Goal: Navigation & Orientation: Find specific page/section

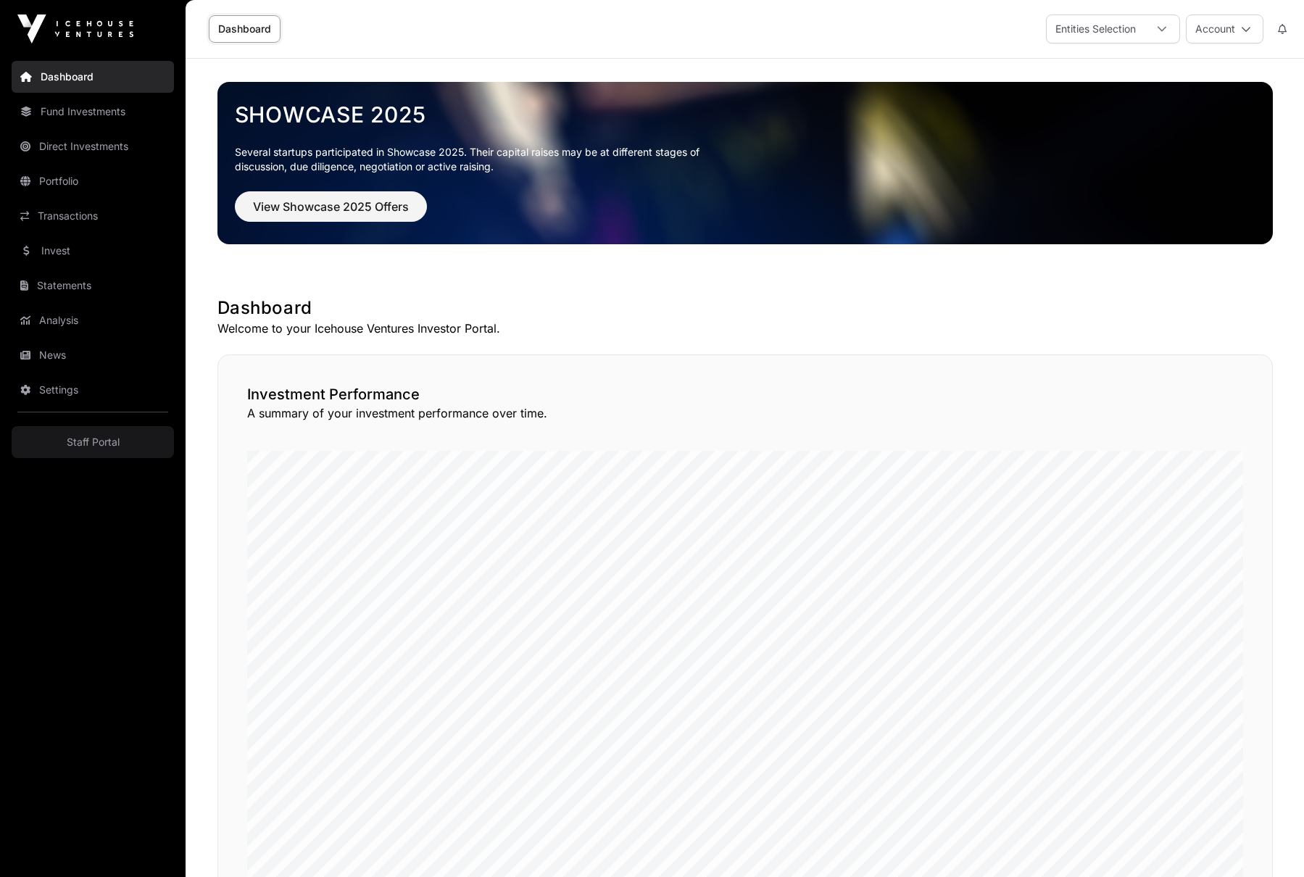
click at [68, 286] on link "Statements" at bounding box center [93, 286] width 162 height 32
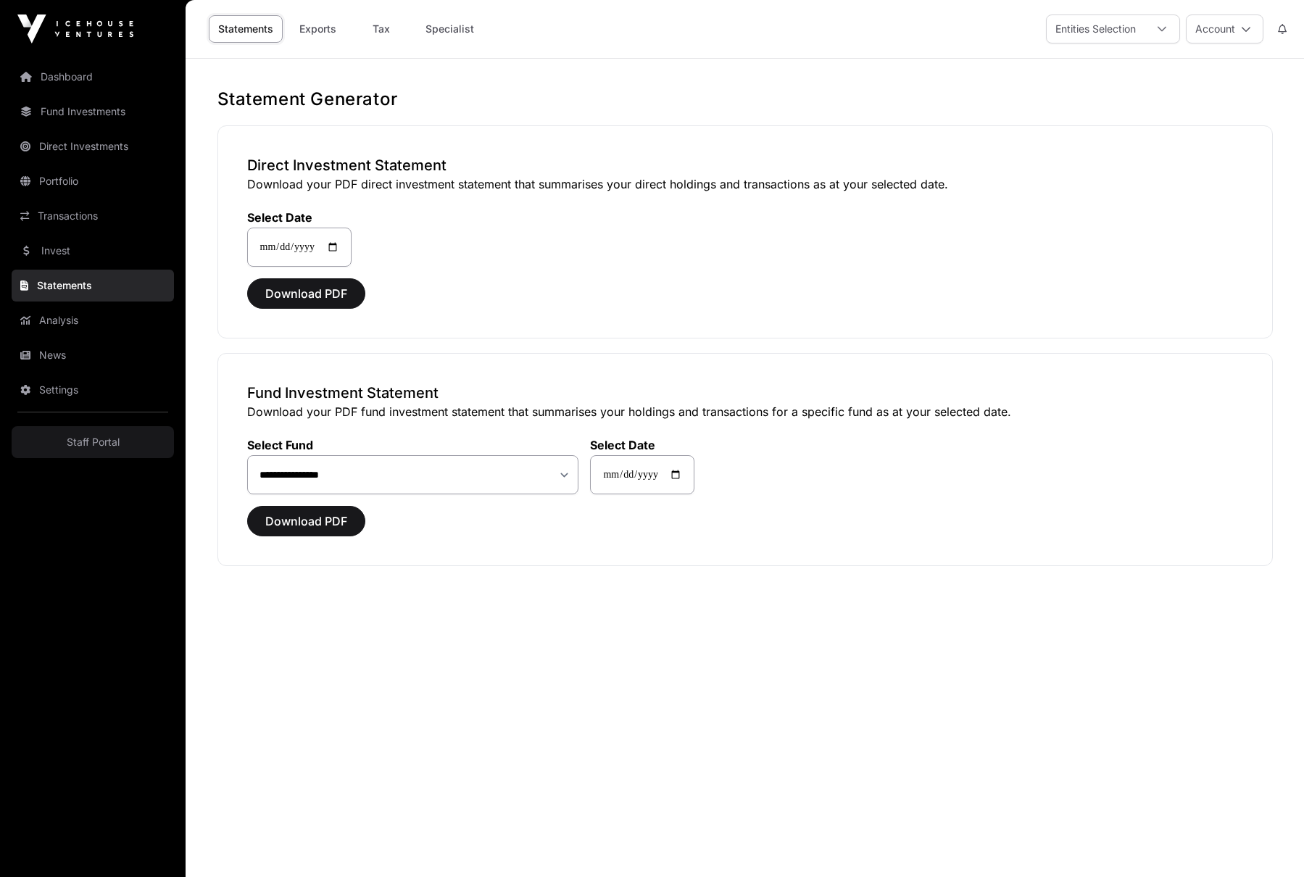
click at [59, 214] on link "Transactions" at bounding box center [93, 216] width 162 height 32
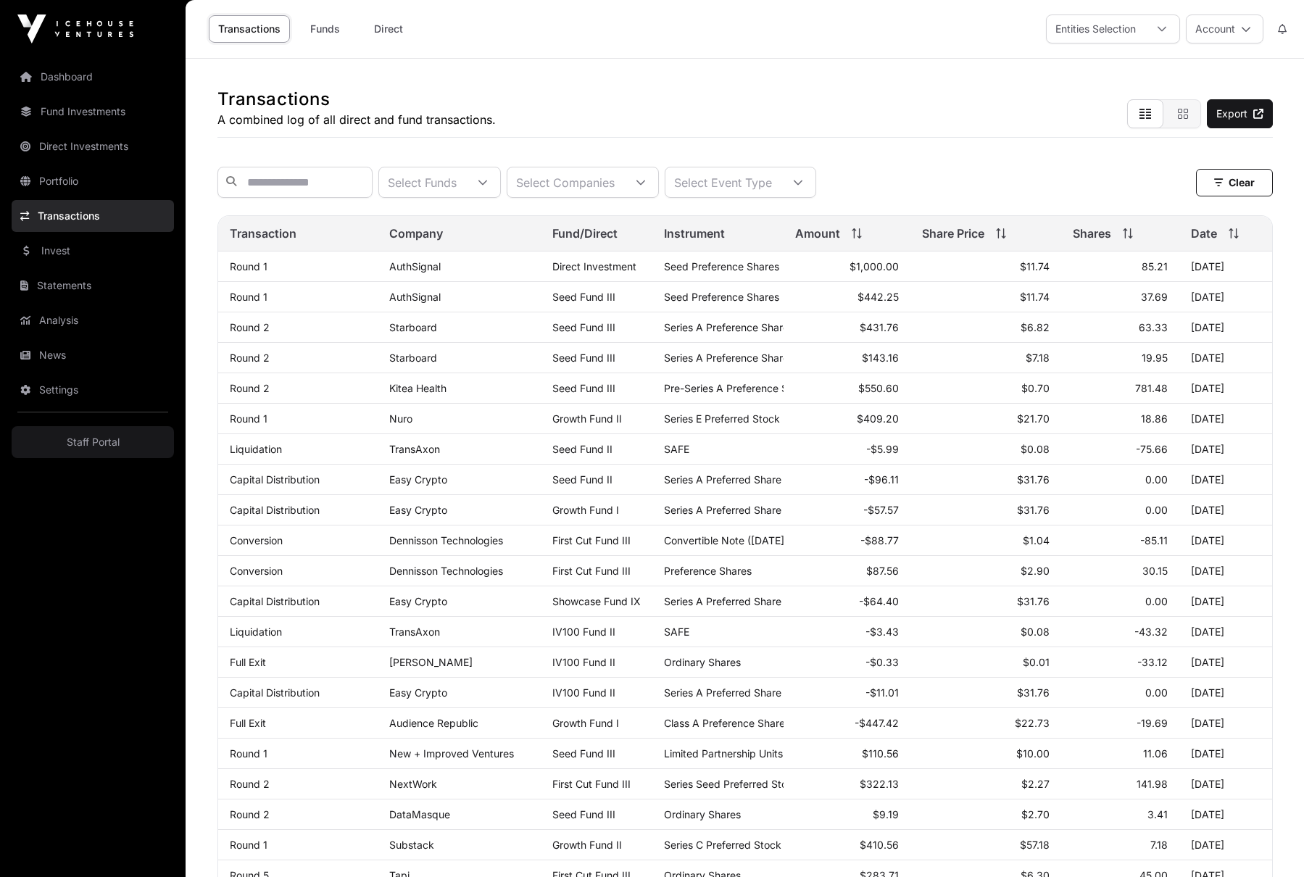
click at [58, 396] on link "Settings" at bounding box center [93, 390] width 162 height 32
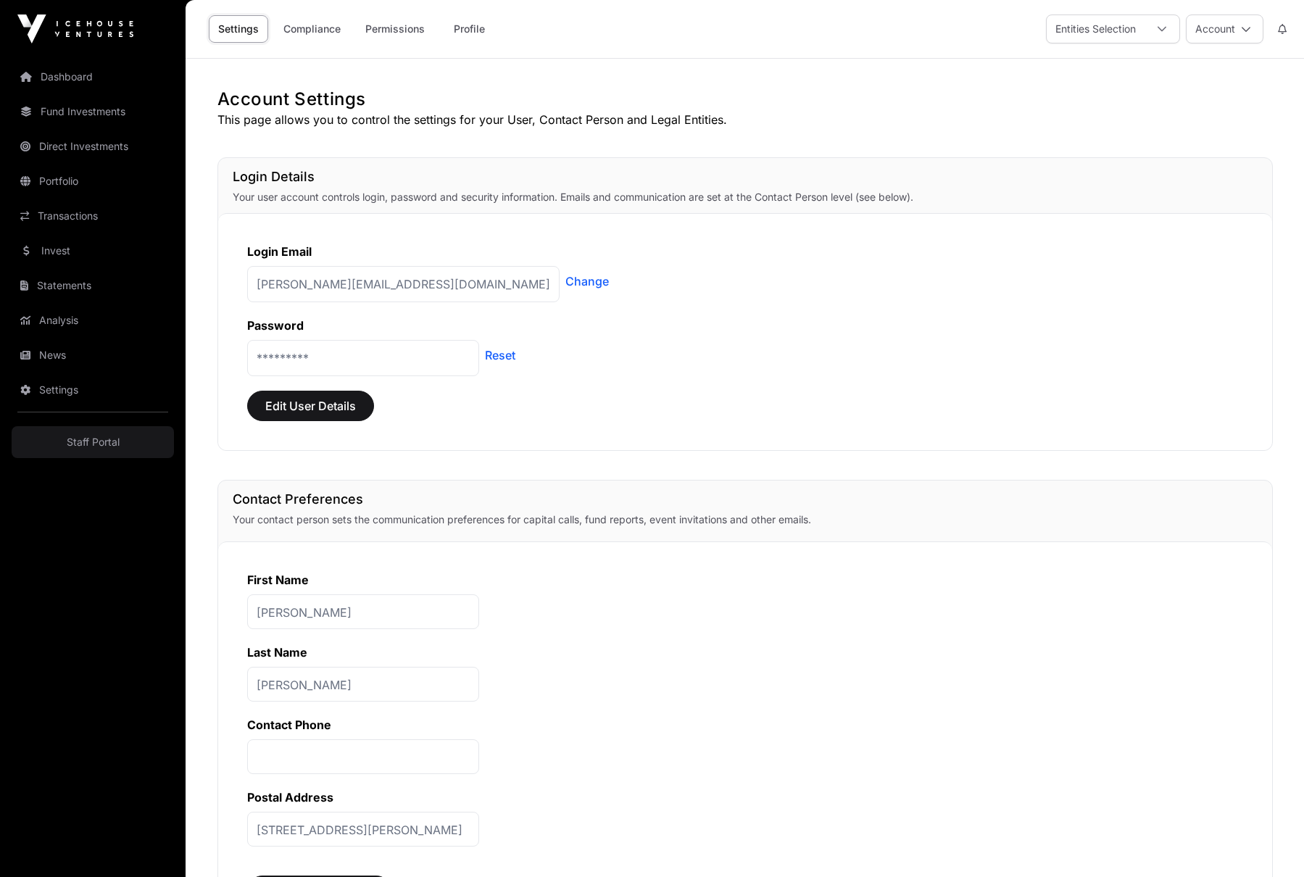
click at [325, 31] on link "Compliance" at bounding box center [312, 29] width 76 height 28
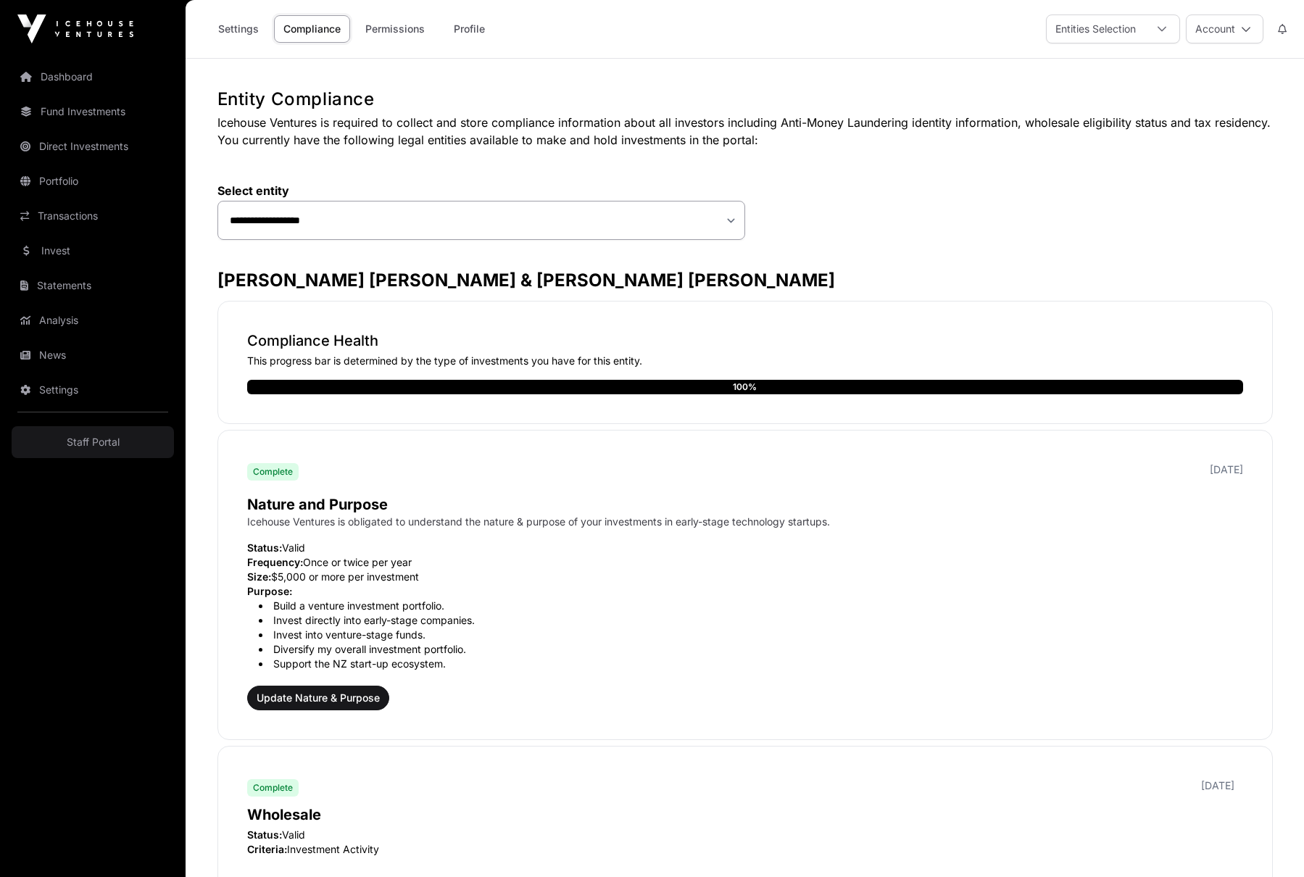
click at [58, 252] on link "Invest" at bounding box center [93, 251] width 162 height 32
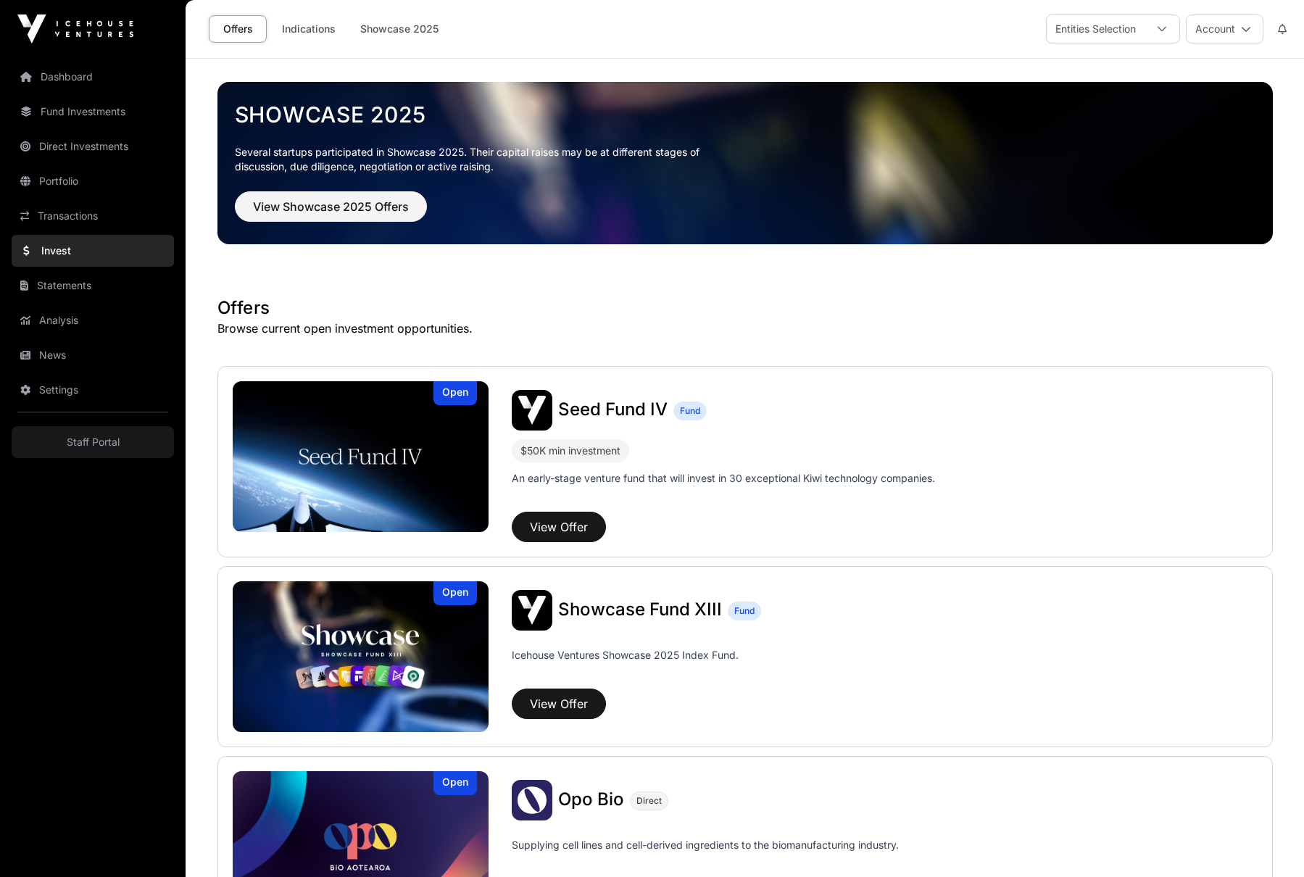
click at [86, 114] on link "Fund Investments" at bounding box center [93, 112] width 162 height 32
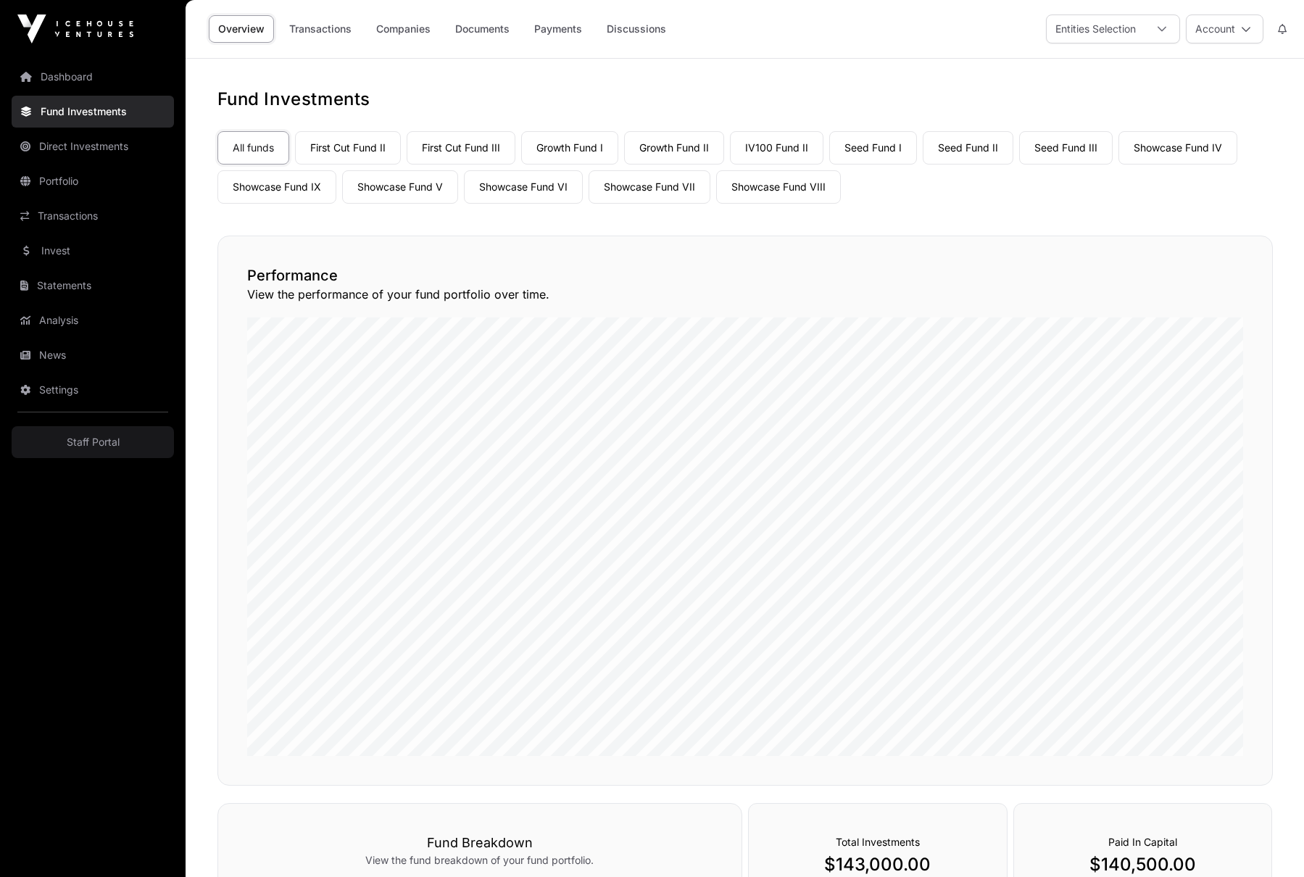
click at [570, 27] on link "Payments" at bounding box center [558, 29] width 67 height 28
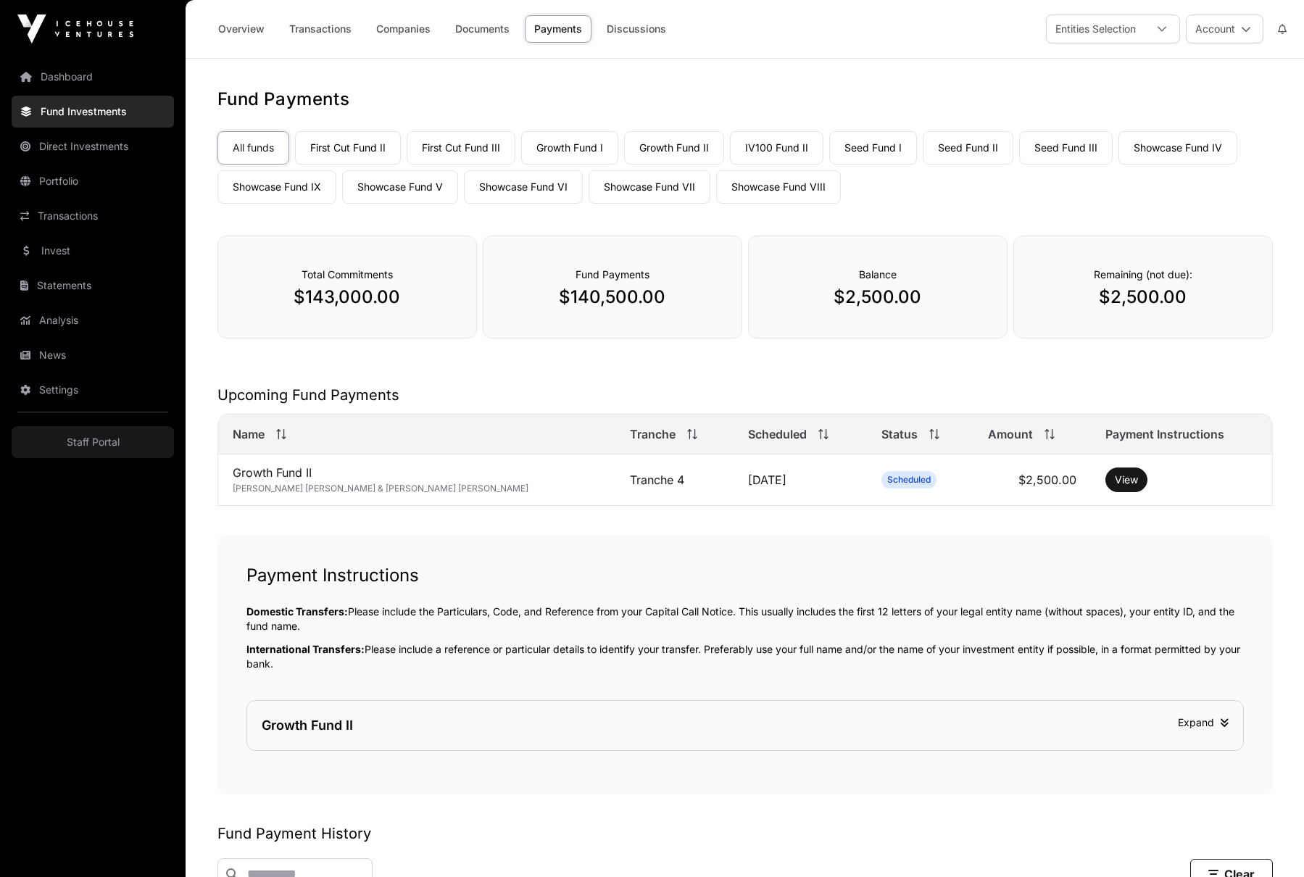
click at [1059, 144] on link "Seed Fund III" at bounding box center [1066, 147] width 94 height 33
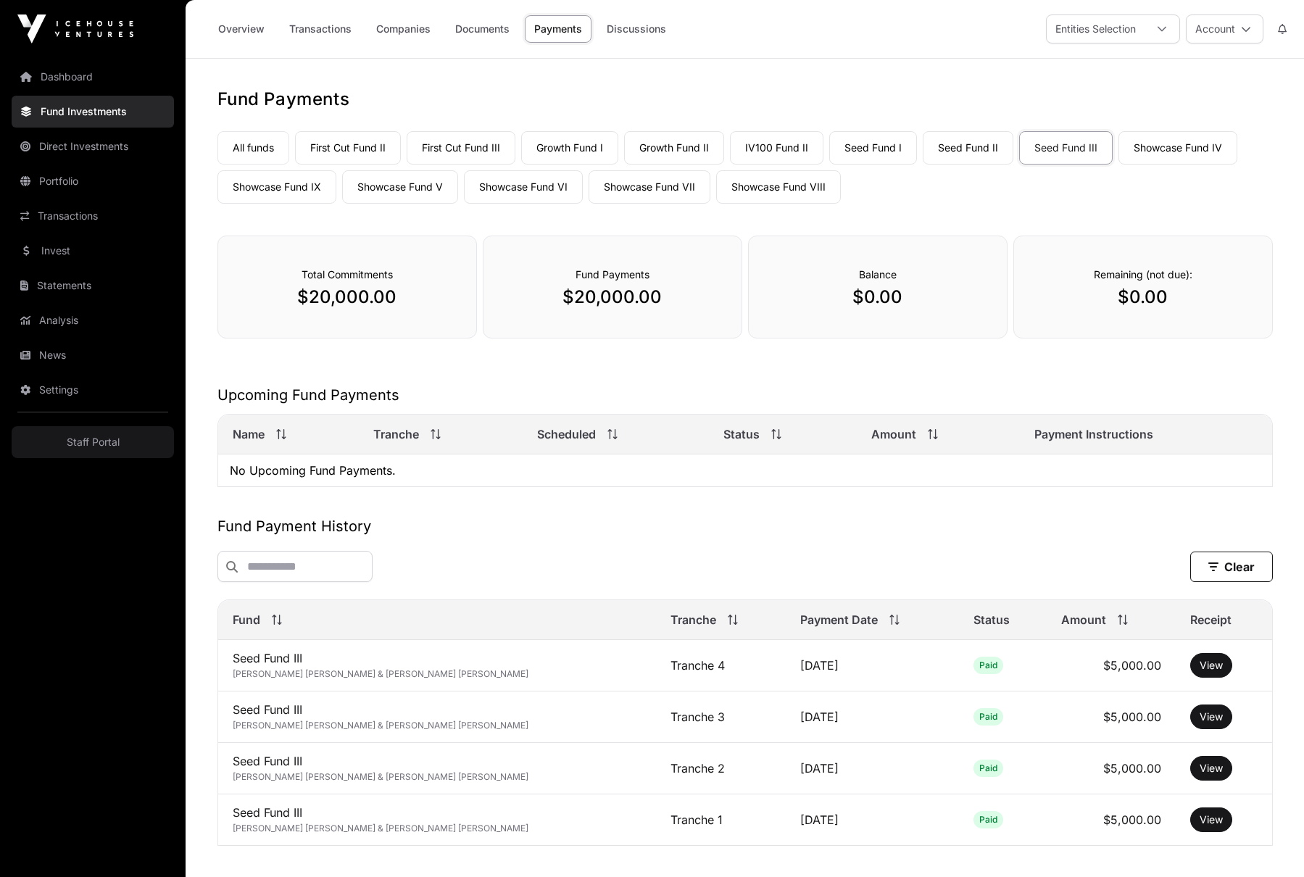
click at [772, 149] on link "IV100 Fund II" at bounding box center [777, 147] width 94 height 33
click at [587, 153] on link "Growth Fund I" at bounding box center [569, 147] width 97 height 33
click at [472, 147] on link "First Cut Fund III" at bounding box center [461, 147] width 109 height 33
click at [349, 145] on link "First Cut Fund II" at bounding box center [348, 147] width 106 height 33
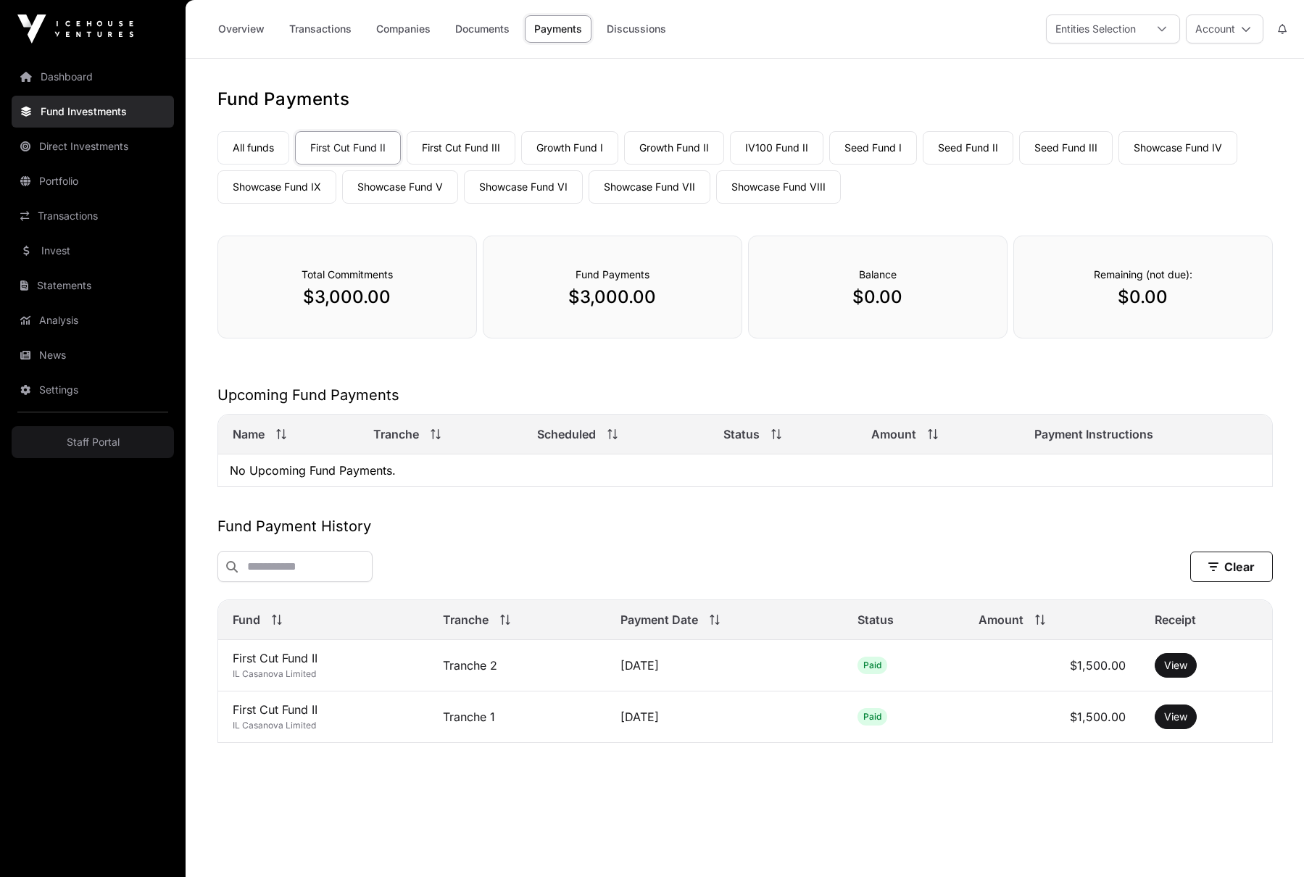
click at [682, 151] on link "Growth Fund II" at bounding box center [674, 147] width 100 height 33
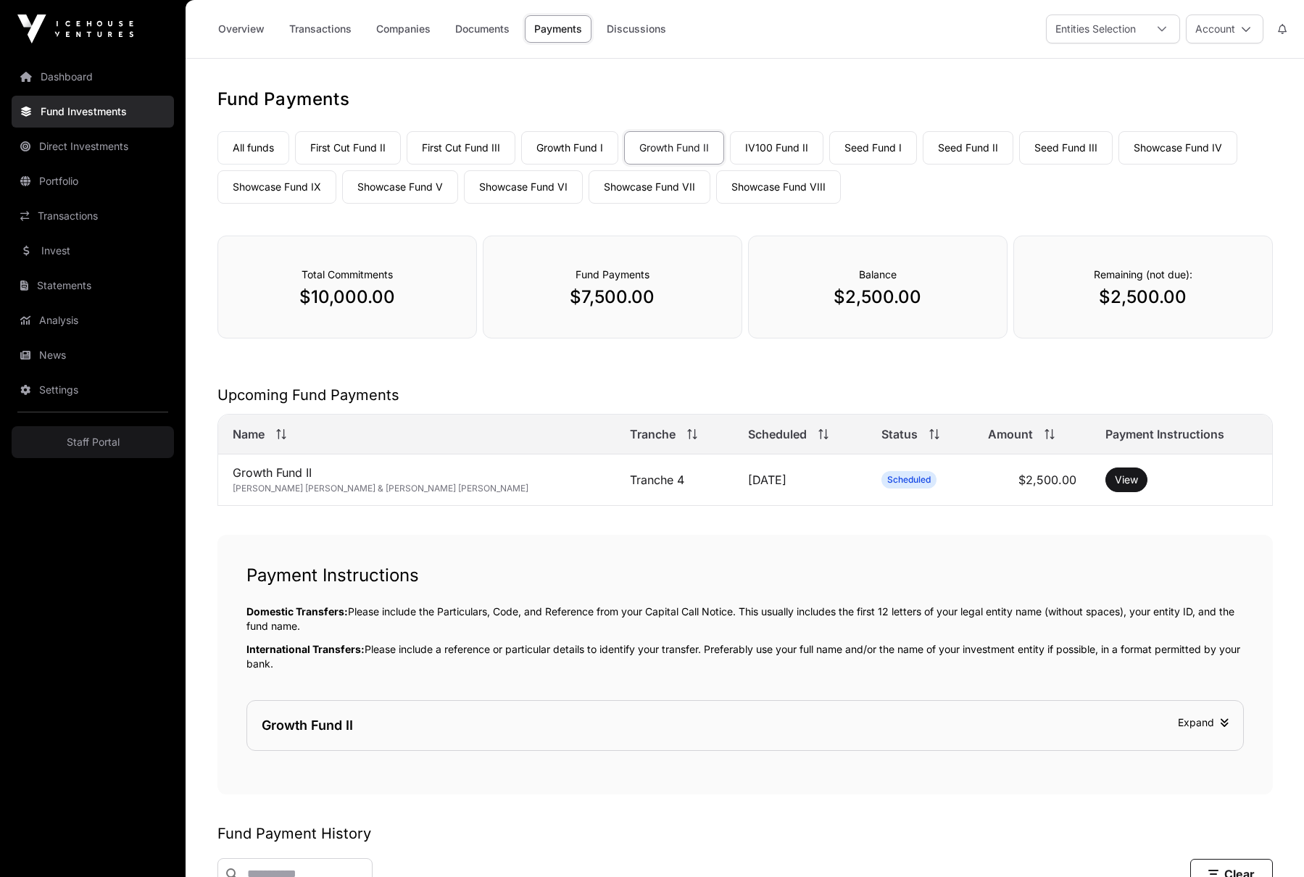
click at [966, 142] on link "Seed Fund II" at bounding box center [968, 147] width 91 height 33
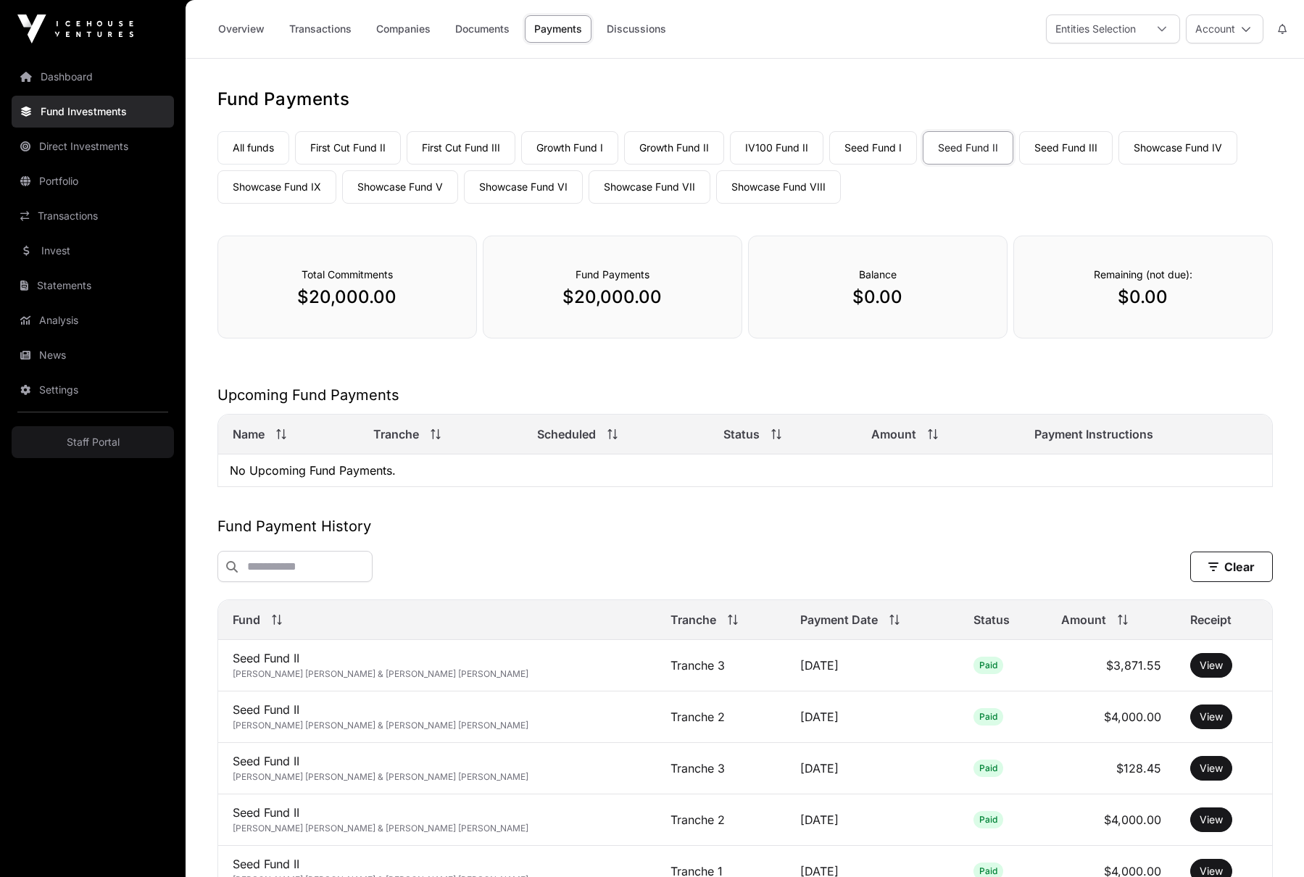
click at [1072, 144] on link "Seed Fund III" at bounding box center [1066, 147] width 94 height 33
click at [358, 148] on link "First Cut Fund II" at bounding box center [348, 147] width 106 height 33
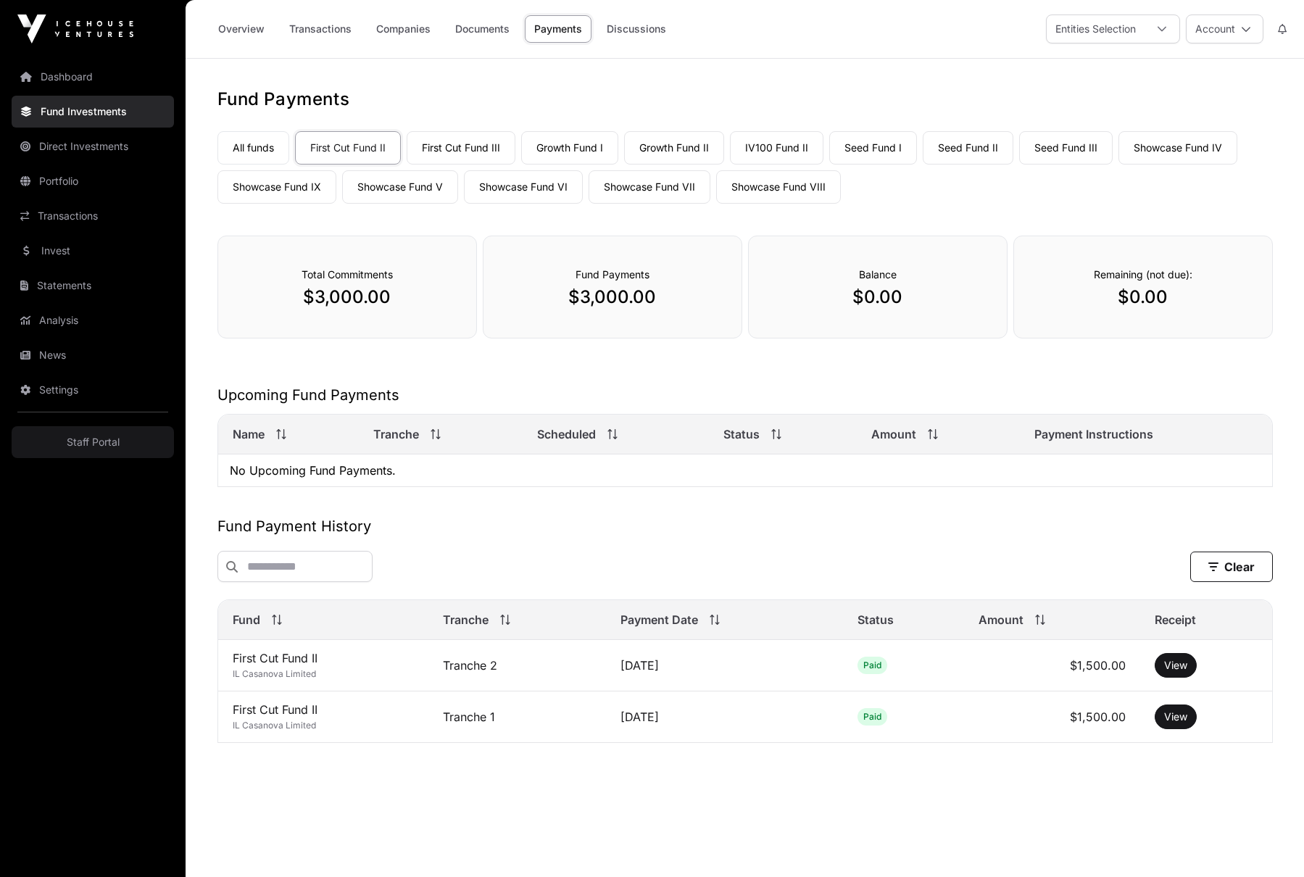
click at [447, 144] on link "First Cut Fund III" at bounding box center [461, 147] width 109 height 33
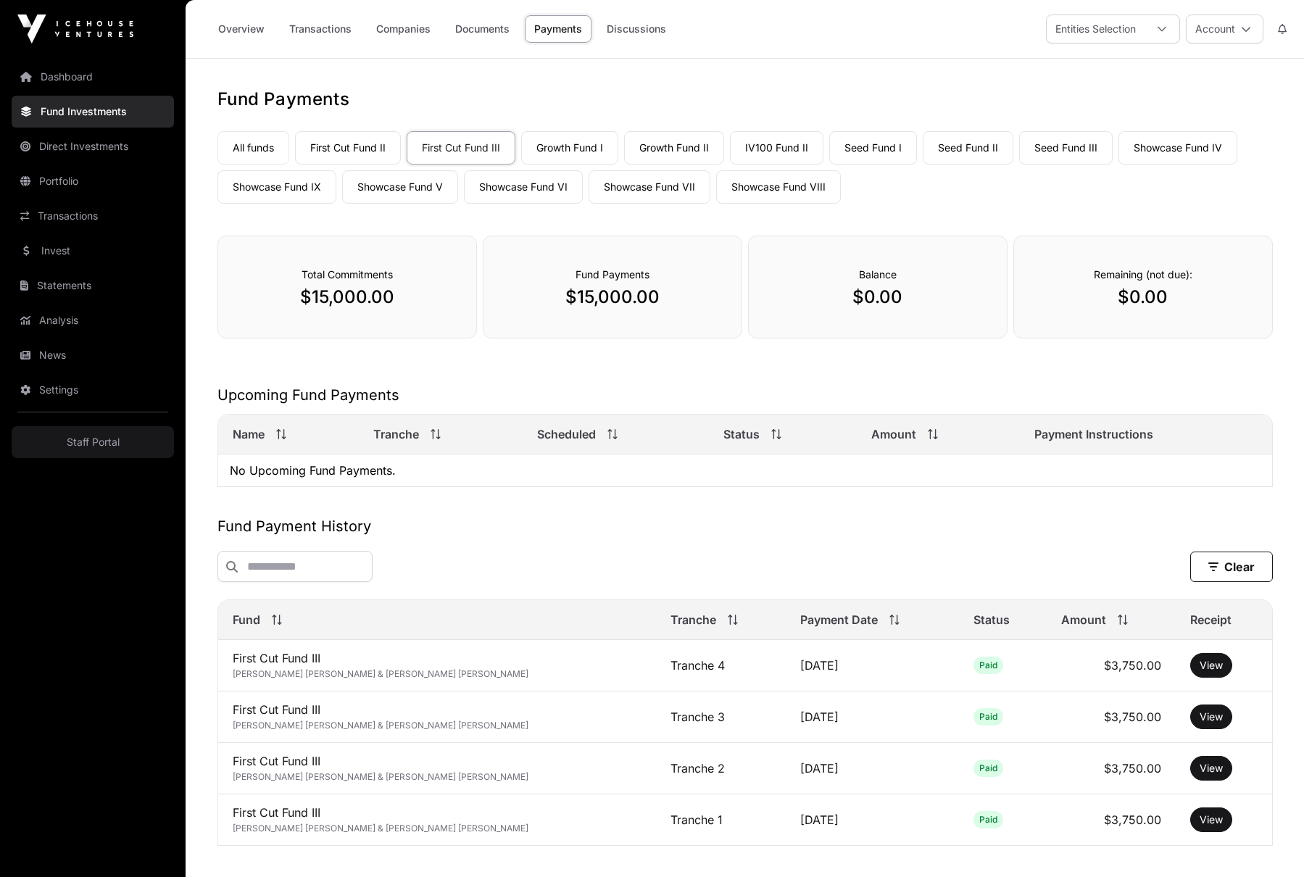
click at [576, 147] on link "Growth Fund I" at bounding box center [569, 147] width 97 height 33
click at [679, 152] on link "Growth Fund II" at bounding box center [674, 147] width 100 height 33
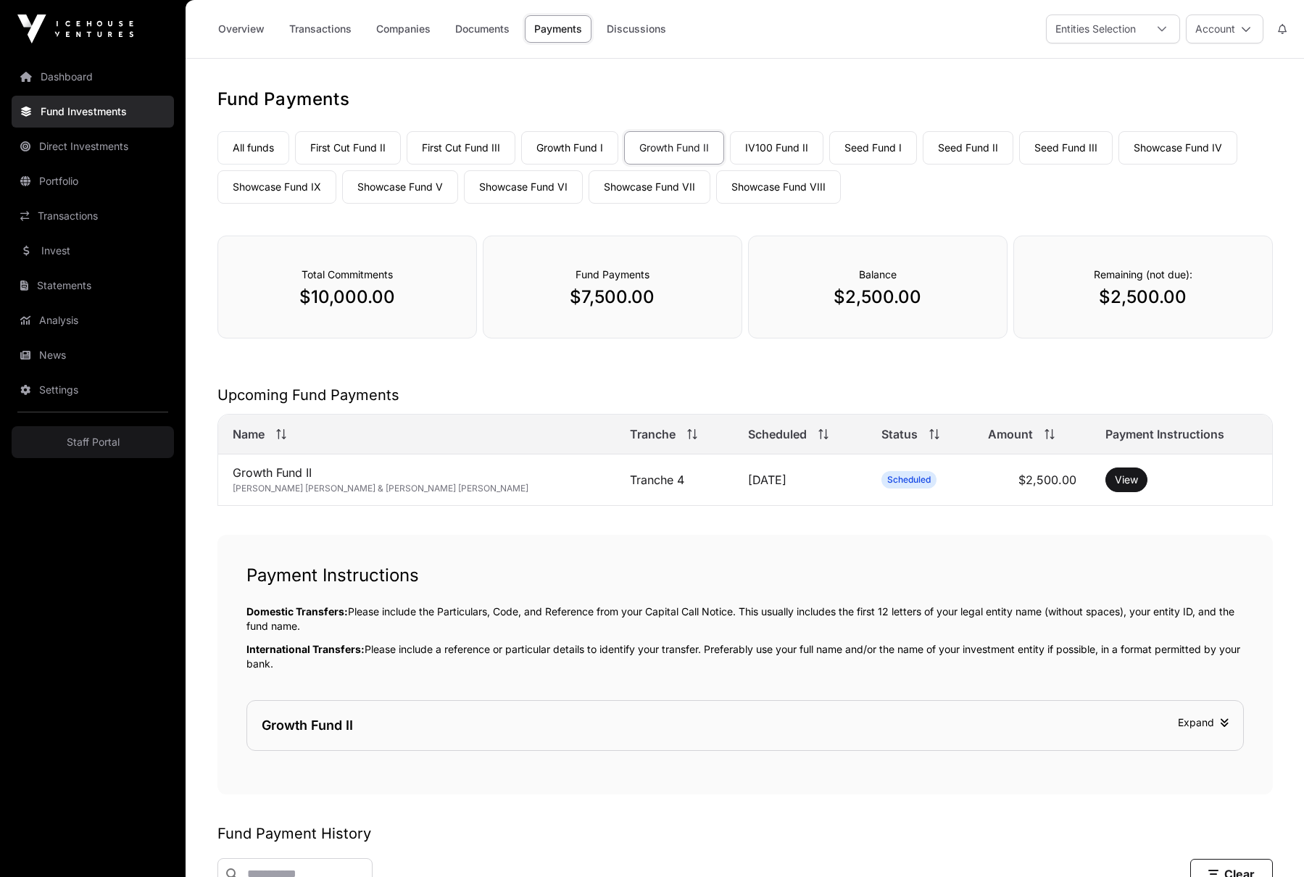
click at [780, 146] on link "IV100 Fund II" at bounding box center [777, 147] width 94 height 33
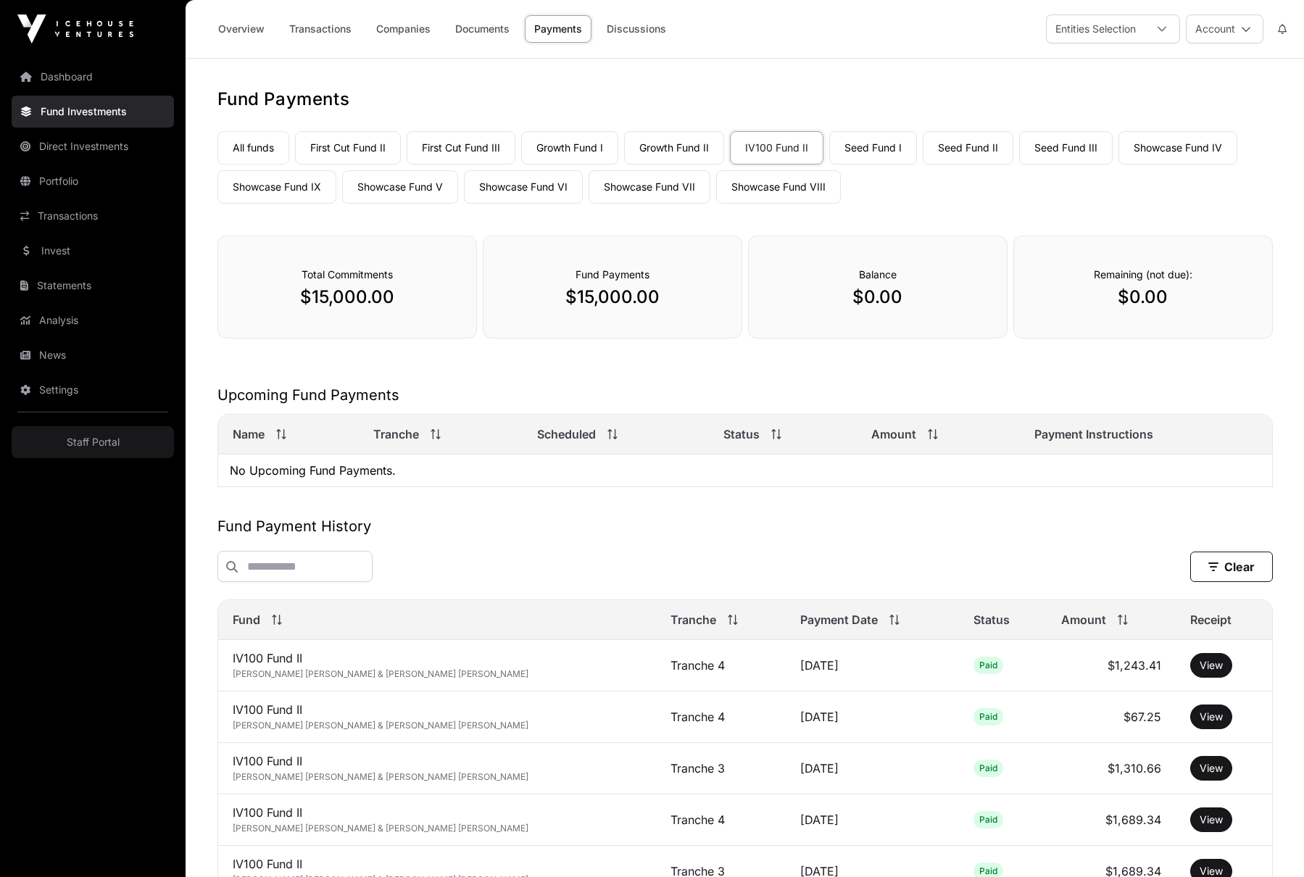
click at [885, 152] on link "Seed Fund I" at bounding box center [873, 147] width 88 height 33
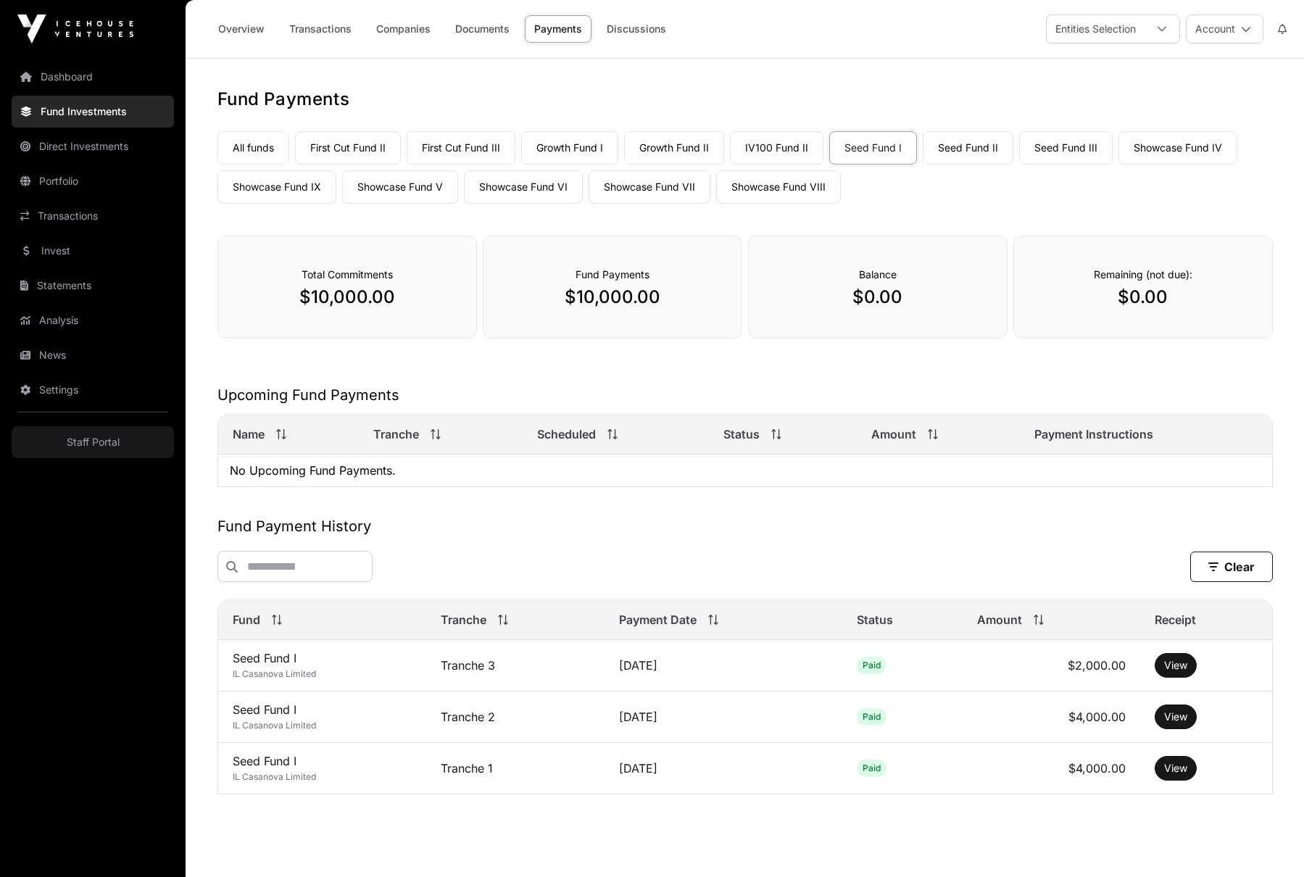
click at [964, 147] on link "Seed Fund II" at bounding box center [968, 147] width 91 height 33
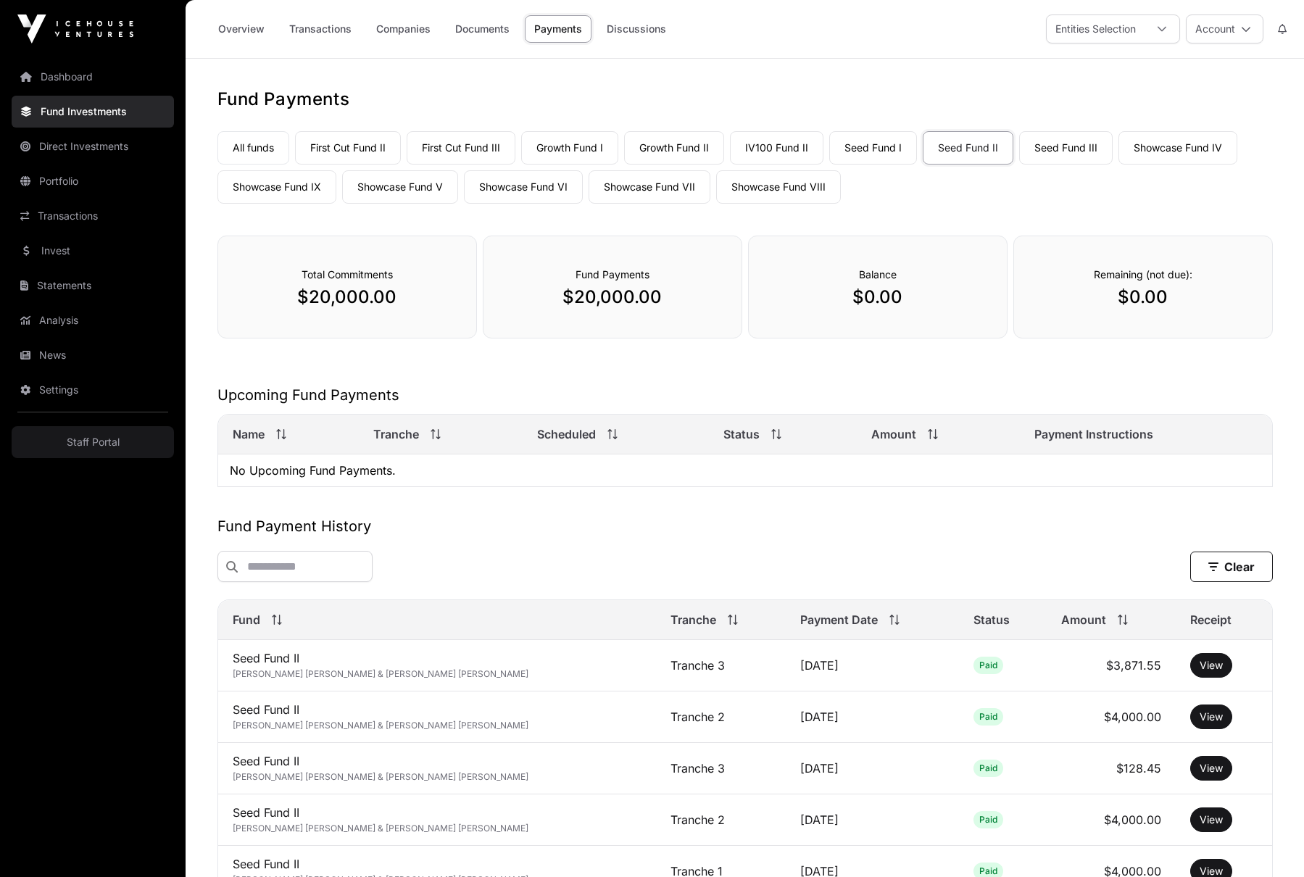
click at [1065, 151] on link "Seed Fund III" at bounding box center [1066, 147] width 94 height 33
